Goal: Transaction & Acquisition: Purchase product/service

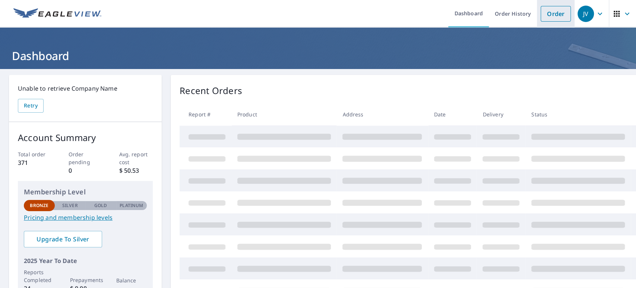
click at [543, 12] on link "Order" at bounding box center [556, 14] width 30 height 16
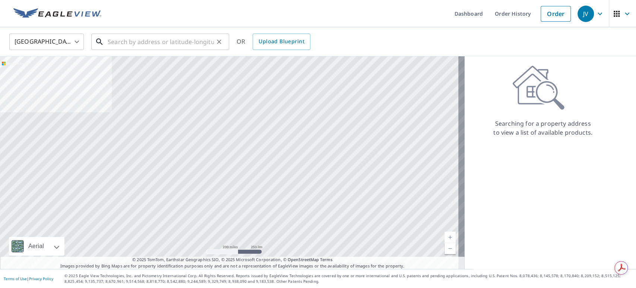
click at [163, 38] on input "text" at bounding box center [161, 41] width 106 height 21
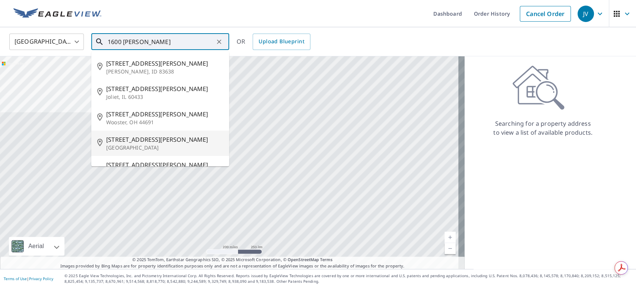
click at [137, 144] on p "[GEOGRAPHIC_DATA]" at bounding box center [164, 147] width 117 height 7
type input "[STREET_ADDRESS][PERSON_NAME]"
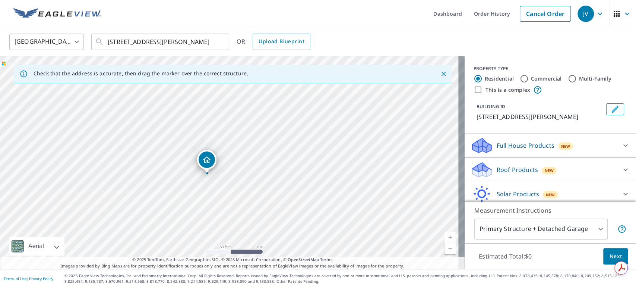
drag, startPoint x: 252, startPoint y: 145, endPoint x: 304, endPoint y: 98, distance: 69.9
click at [304, 98] on div "[STREET_ADDRESS][PERSON_NAME]" at bounding box center [232, 162] width 465 height 212
click at [621, 173] on icon at bounding box center [625, 169] width 9 height 9
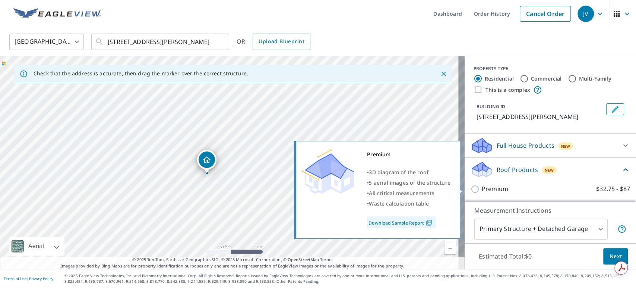
click at [575, 184] on label "Premium $32.75 - $87" at bounding box center [556, 188] width 148 height 9
click at [482, 184] on input "Premium $32.75 - $87" at bounding box center [476, 188] width 11 height 9
checkbox input "true"
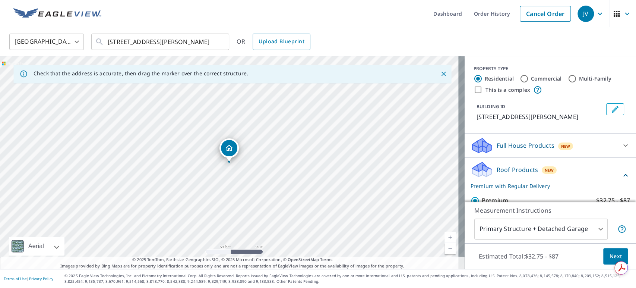
click at [609, 253] on span "Next" at bounding box center [615, 256] width 13 height 9
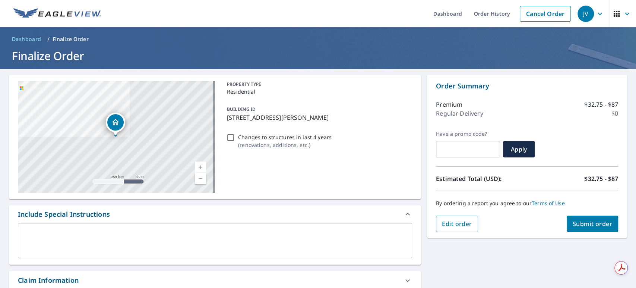
click at [591, 221] on span "Submit order" at bounding box center [593, 224] width 40 height 8
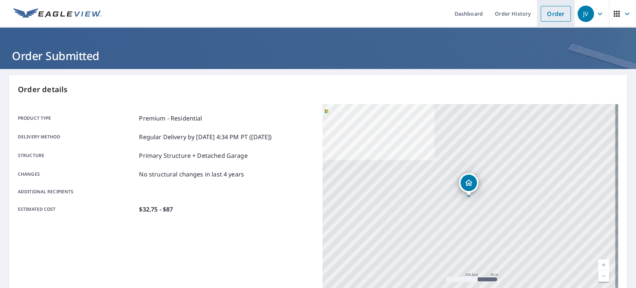
click at [547, 19] on link "Order" at bounding box center [556, 14] width 30 height 16
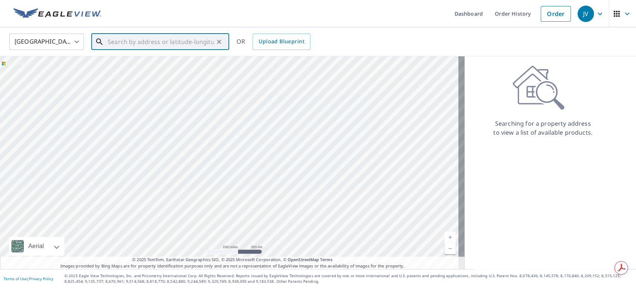
click at [185, 44] on input "text" at bounding box center [161, 41] width 106 height 21
paste input "[STREET_ADDRESS][PERSON_NAME]"
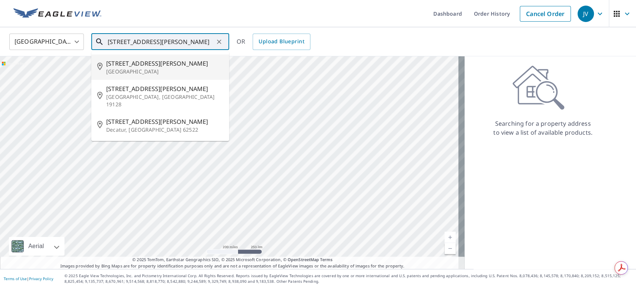
click at [165, 59] on span "[STREET_ADDRESS][PERSON_NAME]" at bounding box center [164, 63] width 117 height 9
type input "[STREET_ADDRESS][PERSON_NAME]"
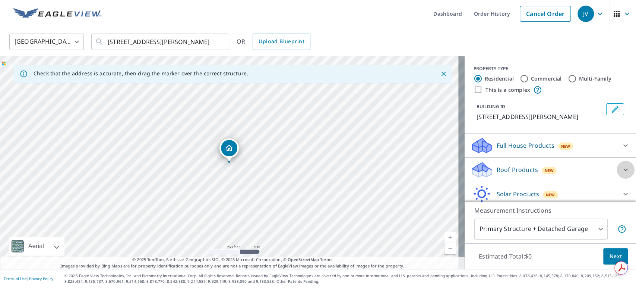
click at [621, 170] on icon at bounding box center [625, 169] width 9 height 9
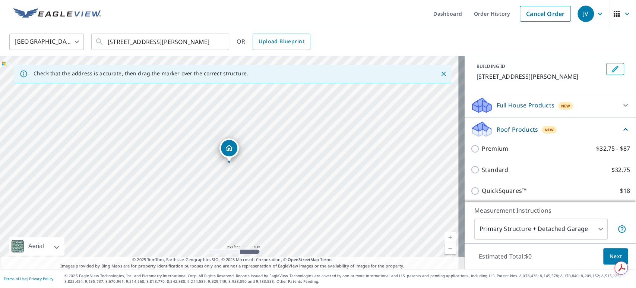
scroll to position [83, 0]
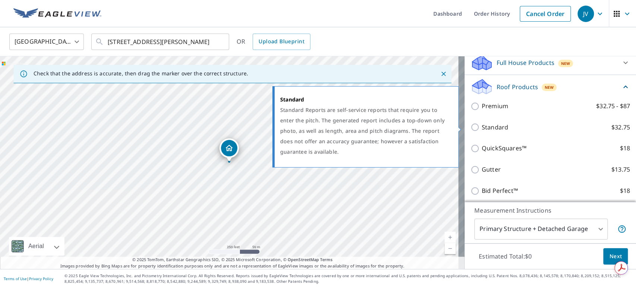
click at [471, 127] on input "Standard $32.75" at bounding box center [476, 127] width 11 height 9
checkbox input "true"
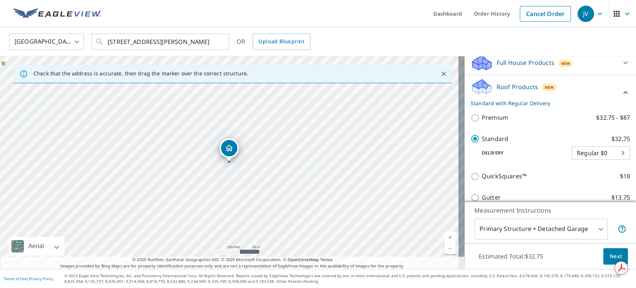
click at [610, 256] on span "Next" at bounding box center [615, 256] width 13 height 9
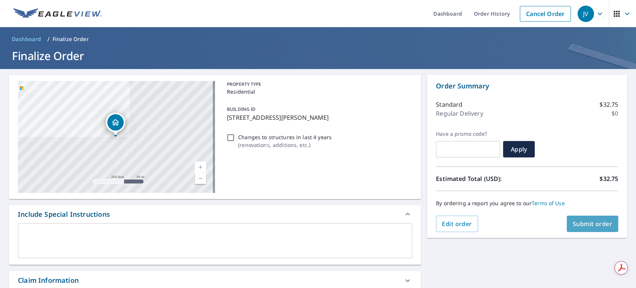
click at [579, 225] on span "Submit order" at bounding box center [593, 224] width 40 height 8
